Goal: Complete application form

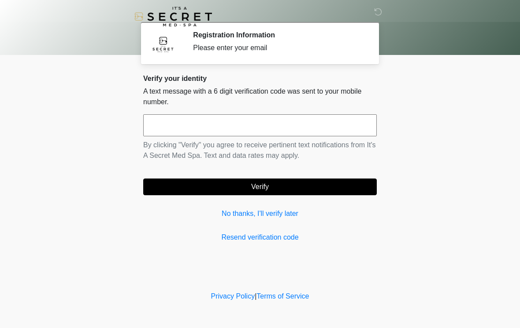
click at [332, 122] on input "text" at bounding box center [259, 125] width 233 height 22
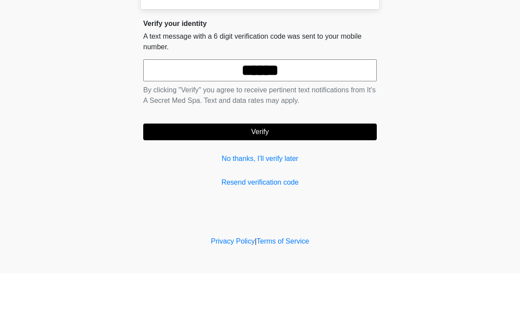
type input "******"
click at [308, 179] on button "Verify" at bounding box center [259, 187] width 233 height 17
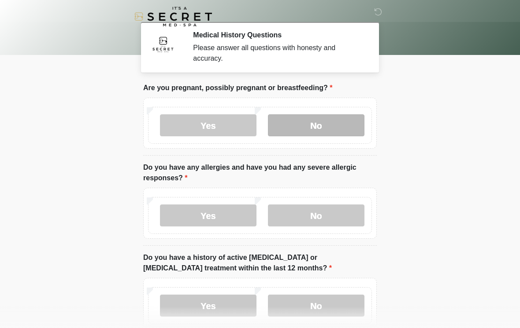
click at [339, 127] on label "No" at bounding box center [316, 125] width 96 height 22
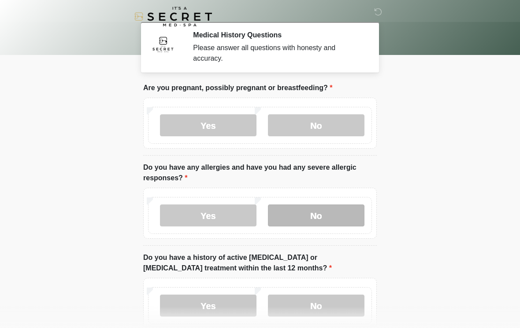
click at [311, 211] on label "No" at bounding box center [316, 216] width 96 height 22
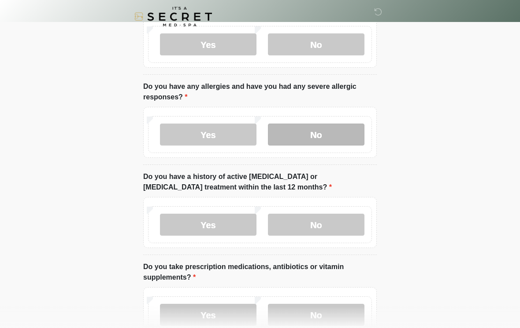
scroll to position [85, 0]
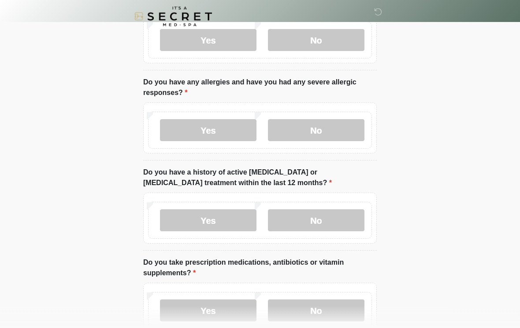
click at [376, 183] on label "Do you have a history of active cancer or cancer treatment within the last 12 m…" at bounding box center [259, 178] width 233 height 21
click at [335, 224] on label "No" at bounding box center [316, 221] width 96 height 22
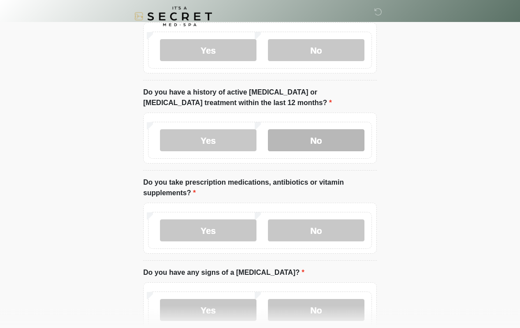
scroll to position [167, 0]
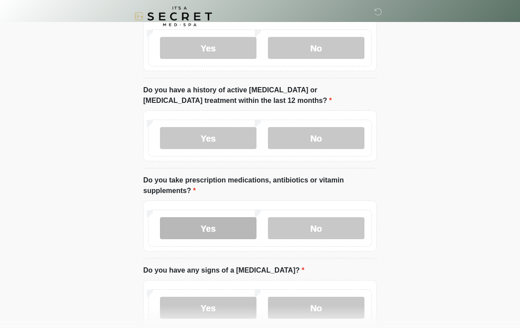
click at [245, 226] on label "Yes" at bounding box center [208, 229] width 96 height 22
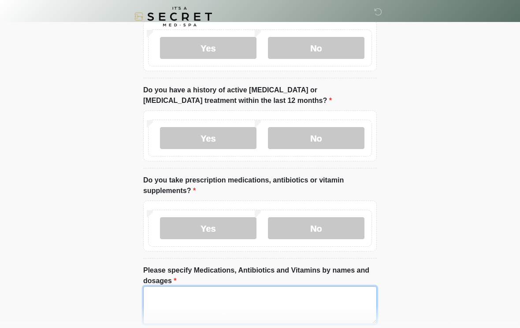
click at [224, 304] on textarea "Please specify Medications, Antibiotics and Vitamins by names and dosages" at bounding box center [259, 306] width 233 height 38
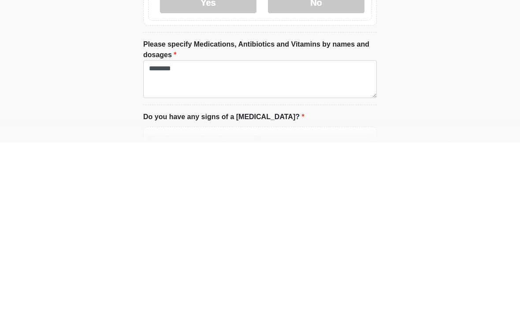
scroll to position [394, 0]
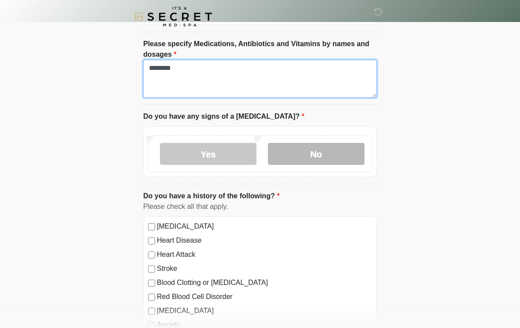
type textarea "********"
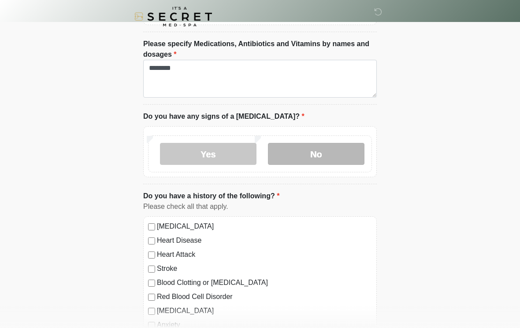
click at [340, 147] on label "No" at bounding box center [316, 154] width 96 height 22
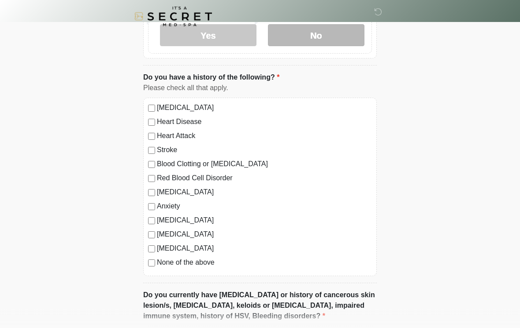
scroll to position [513, 0]
click at [203, 262] on label "None of the above" at bounding box center [264, 263] width 215 height 11
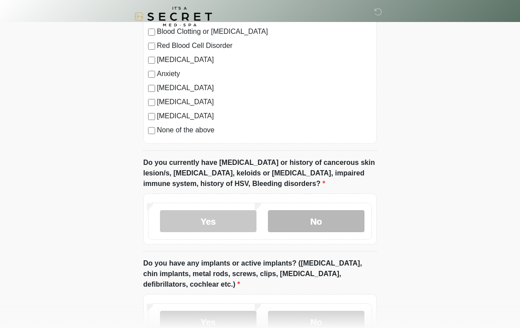
click at [342, 212] on label "No" at bounding box center [316, 221] width 96 height 22
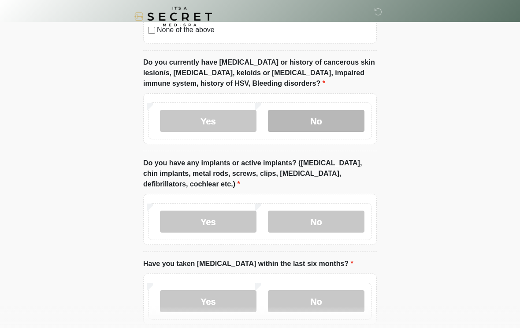
scroll to position [748, 0]
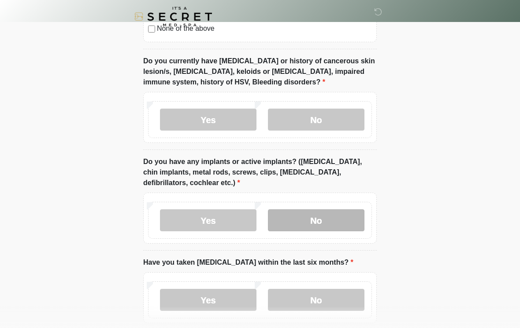
click at [348, 220] on label "No" at bounding box center [316, 221] width 96 height 22
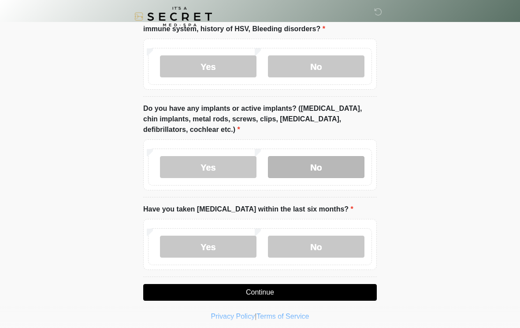
scroll to position [805, 0]
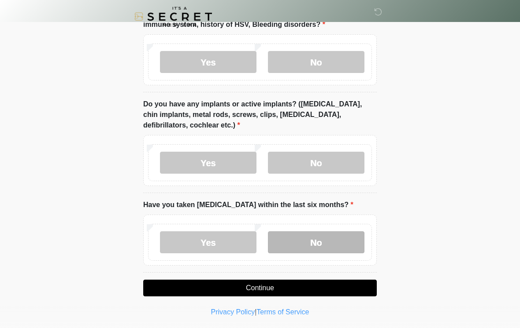
click at [330, 244] on label "No" at bounding box center [316, 243] width 96 height 22
click at [325, 289] on button "Continue" at bounding box center [259, 288] width 233 height 17
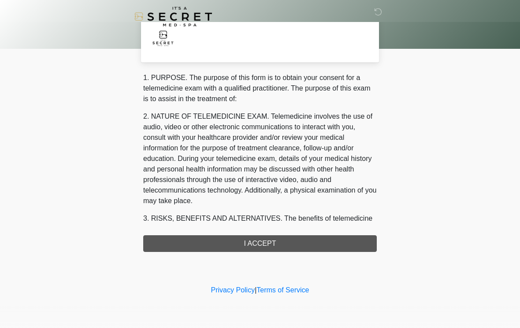
scroll to position [0, 0]
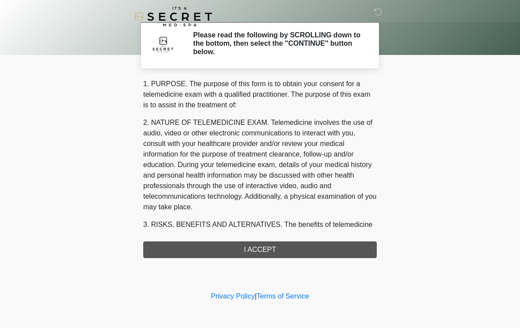
click at [295, 249] on div "1. PURPOSE. The purpose of this form is to obtain your consent for a telemedici…" at bounding box center [259, 169] width 233 height 180
click at [300, 252] on div "1. PURPOSE. The purpose of this form is to obtain your consent for a telemedici…" at bounding box center [259, 169] width 233 height 180
click at [294, 247] on div "1. PURPOSE. The purpose of this form is to obtain your consent for a telemedici…" at bounding box center [259, 169] width 233 height 180
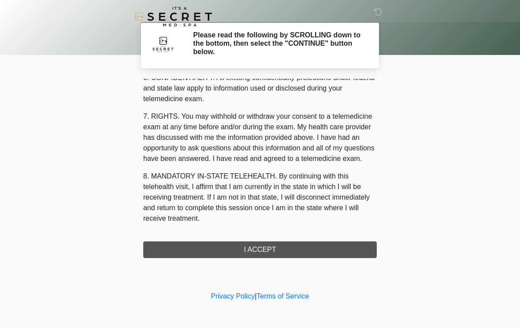
scroll to position [358, 0]
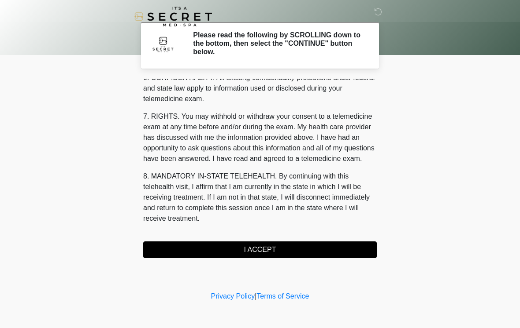
click at [295, 250] on button "I ACCEPT" at bounding box center [259, 250] width 233 height 17
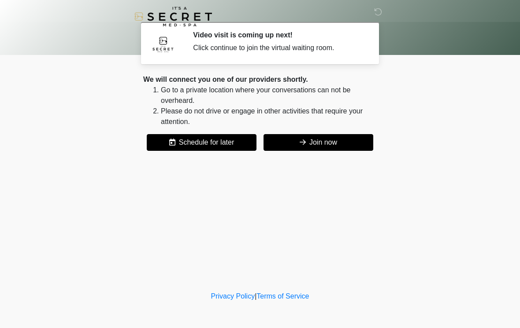
click at [353, 142] on button "Join now" at bounding box center [318, 142] width 110 height 17
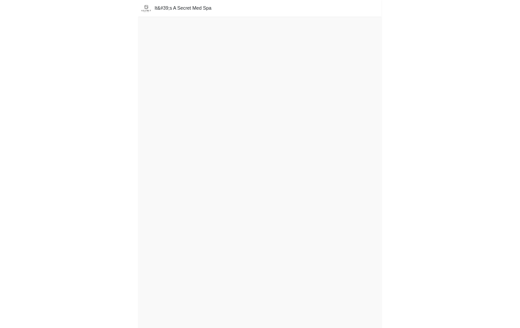
scroll to position [16, 0]
